Goal: Transaction & Acquisition: Purchase product/service

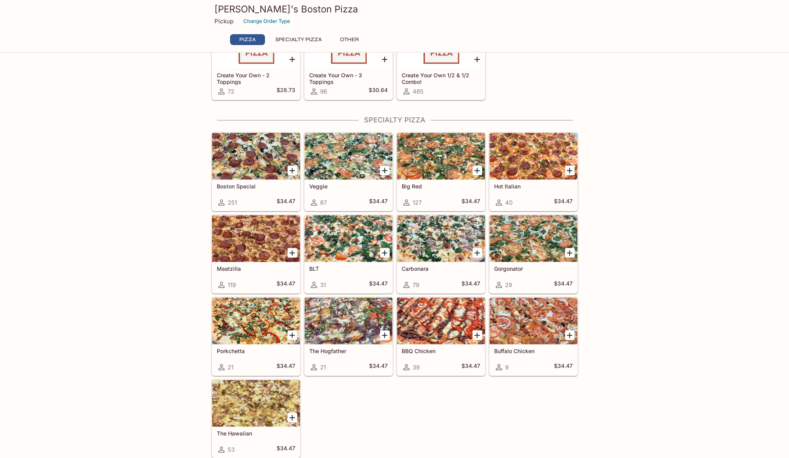
scroll to position [272, 0]
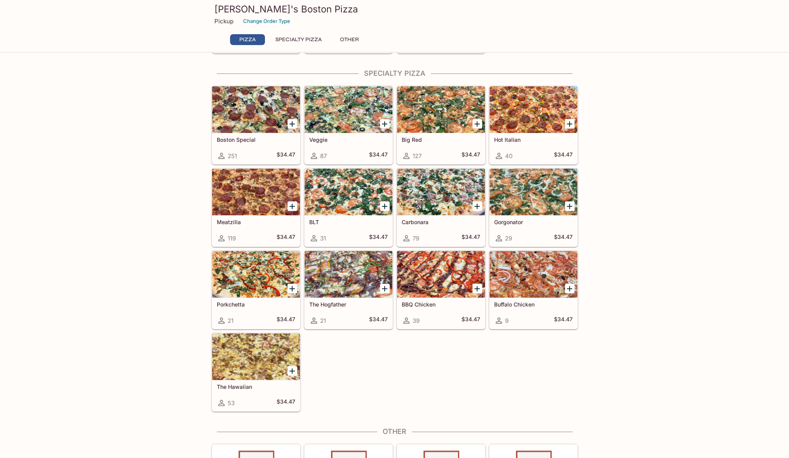
click at [239, 277] on div at bounding box center [256, 274] width 88 height 47
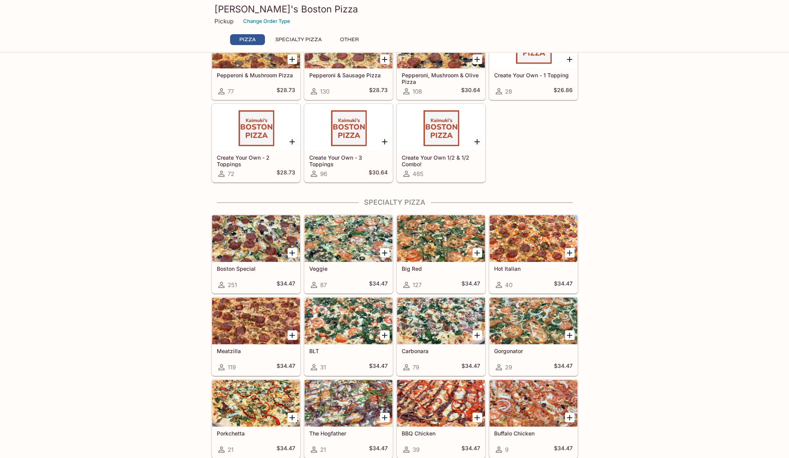
scroll to position [138, 0]
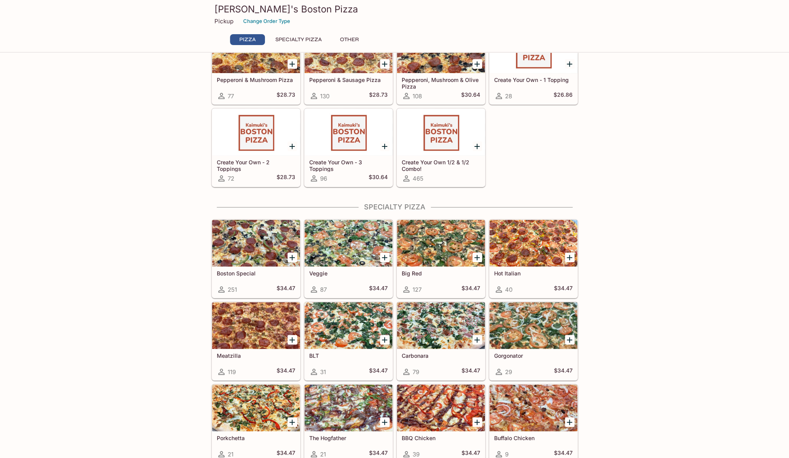
click at [531, 246] on div at bounding box center [534, 243] width 88 height 47
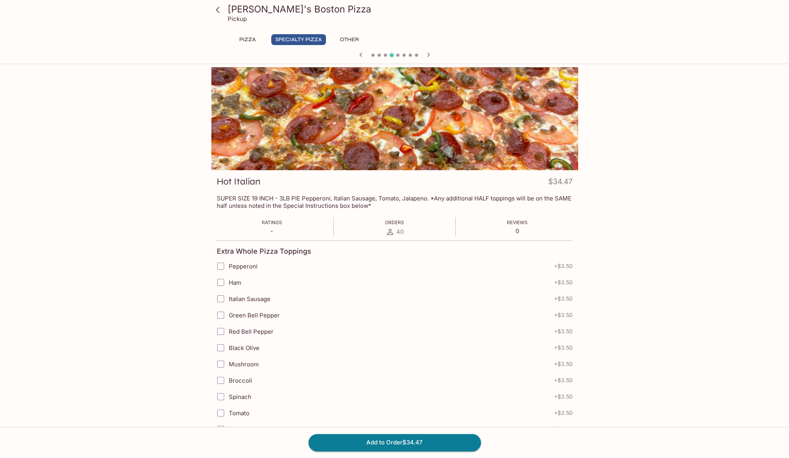
drag, startPoint x: 634, startPoint y: 168, endPoint x: 631, endPoint y: 164, distance: 4.4
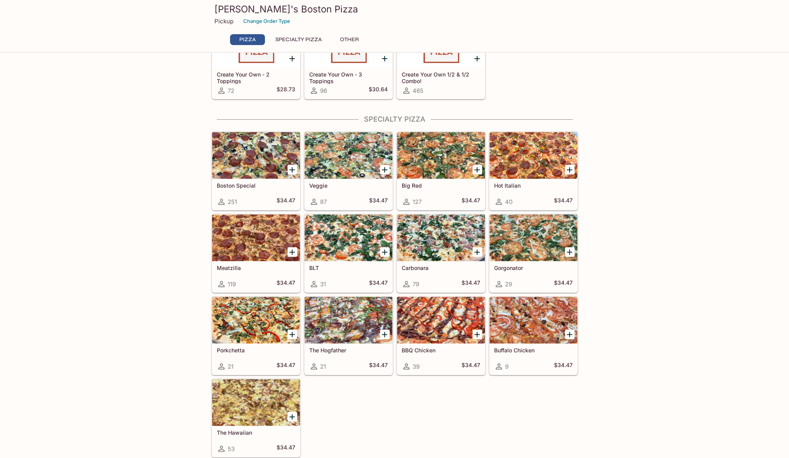
scroll to position [233, 0]
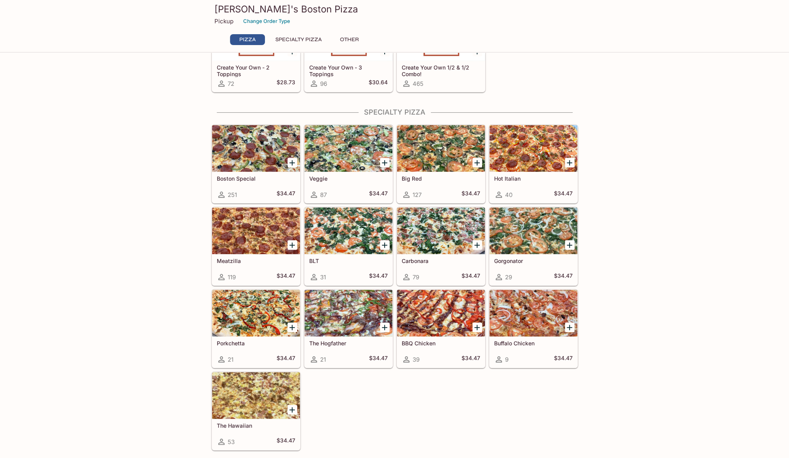
click at [270, 134] on div at bounding box center [256, 148] width 88 height 47
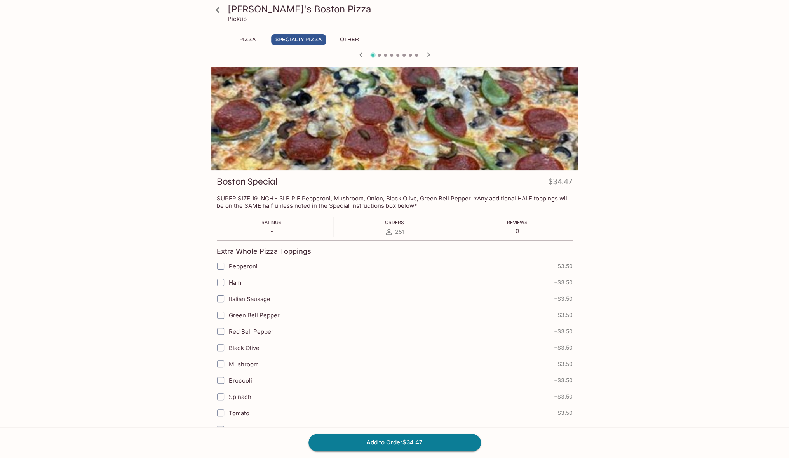
click at [220, 14] on icon at bounding box center [218, 10] width 14 height 14
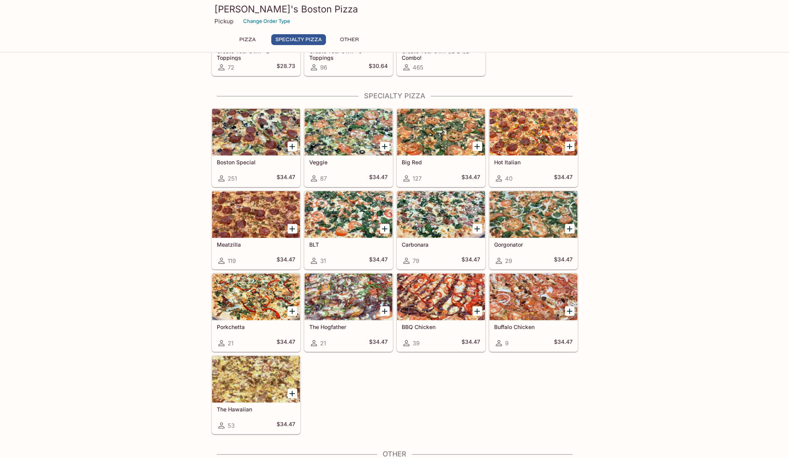
scroll to position [233, 0]
